Goal: Information Seeking & Learning: Learn about a topic

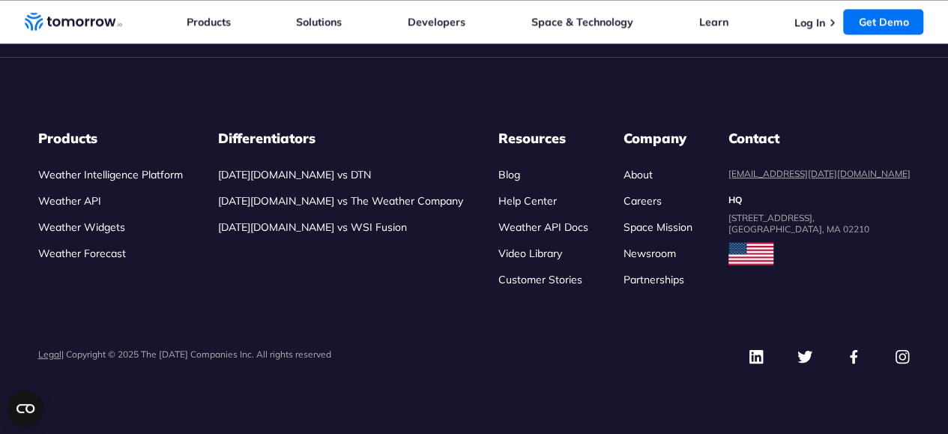
scroll to position [7170, 0]
click at [82, 207] on link "Weather API" at bounding box center [69, 200] width 63 height 13
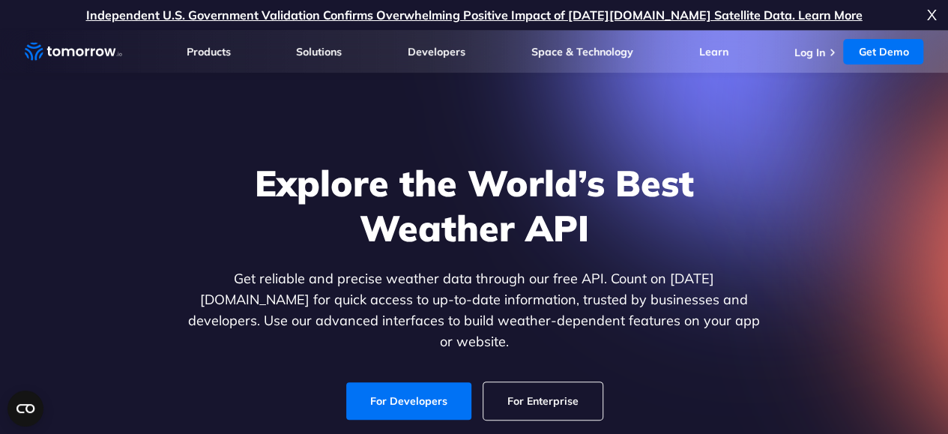
scroll to position [150, 0]
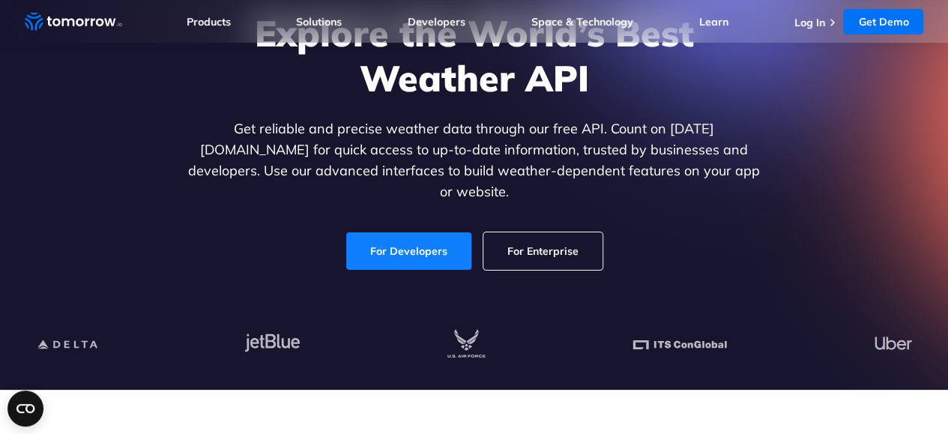
click at [439, 232] on link "For Developers" at bounding box center [408, 250] width 125 height 37
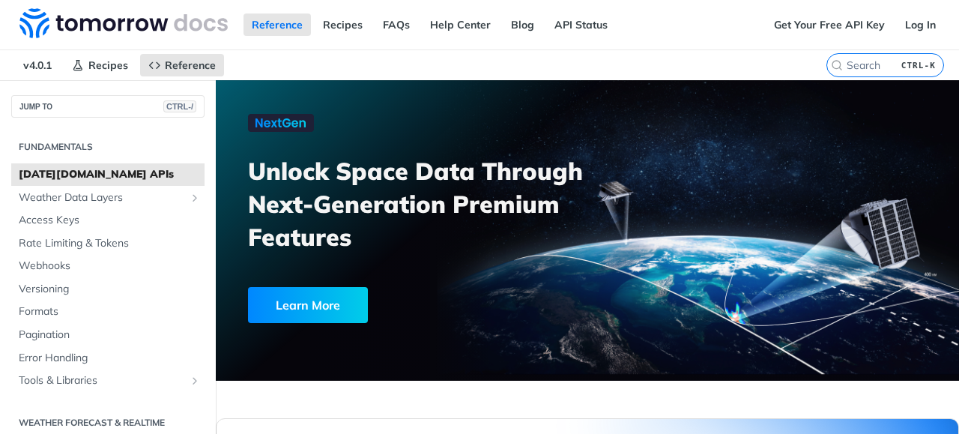
scroll to position [2634, 0]
